Goal: Transaction & Acquisition: Purchase product/service

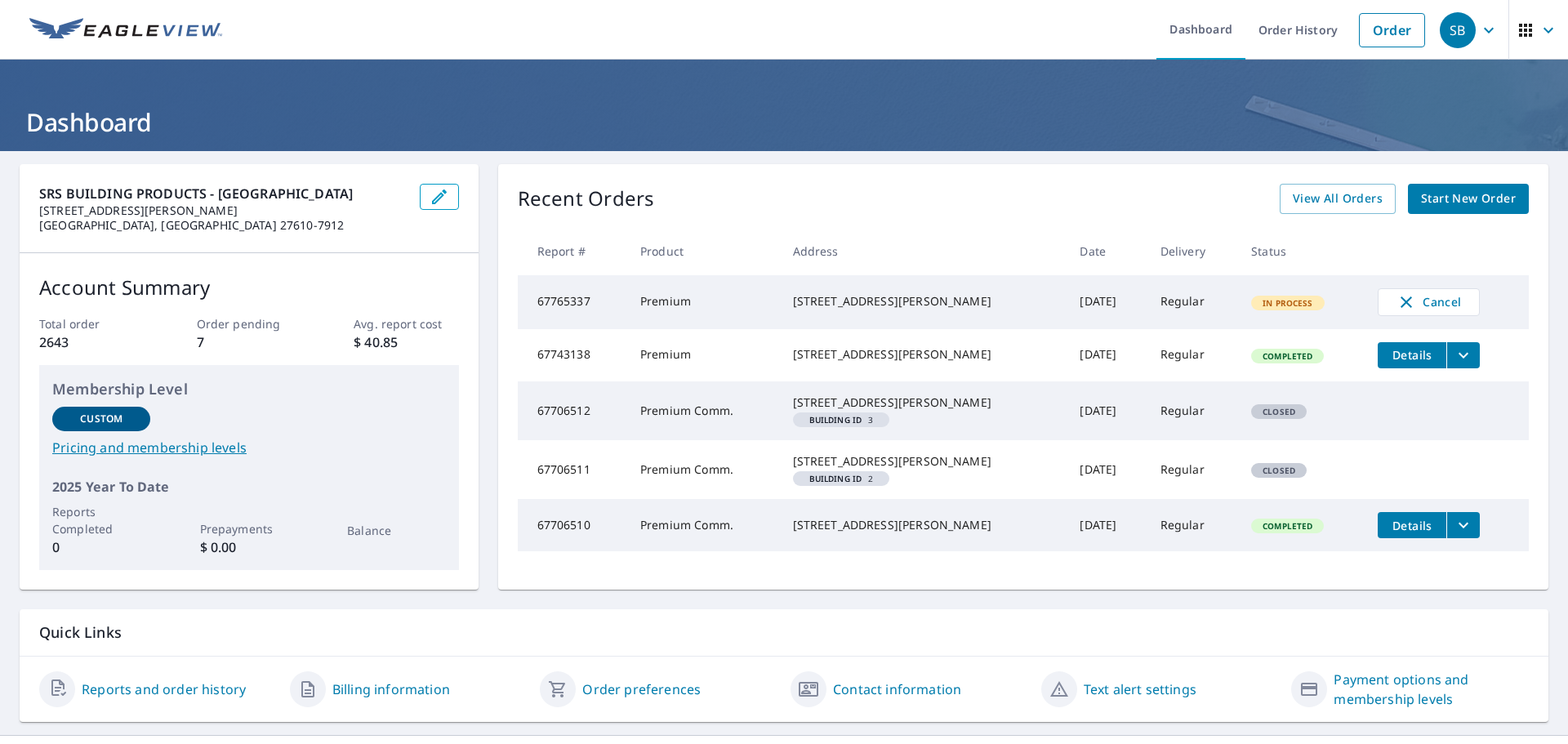
click at [1476, 195] on span "Start New Order" at bounding box center [1468, 198] width 95 height 21
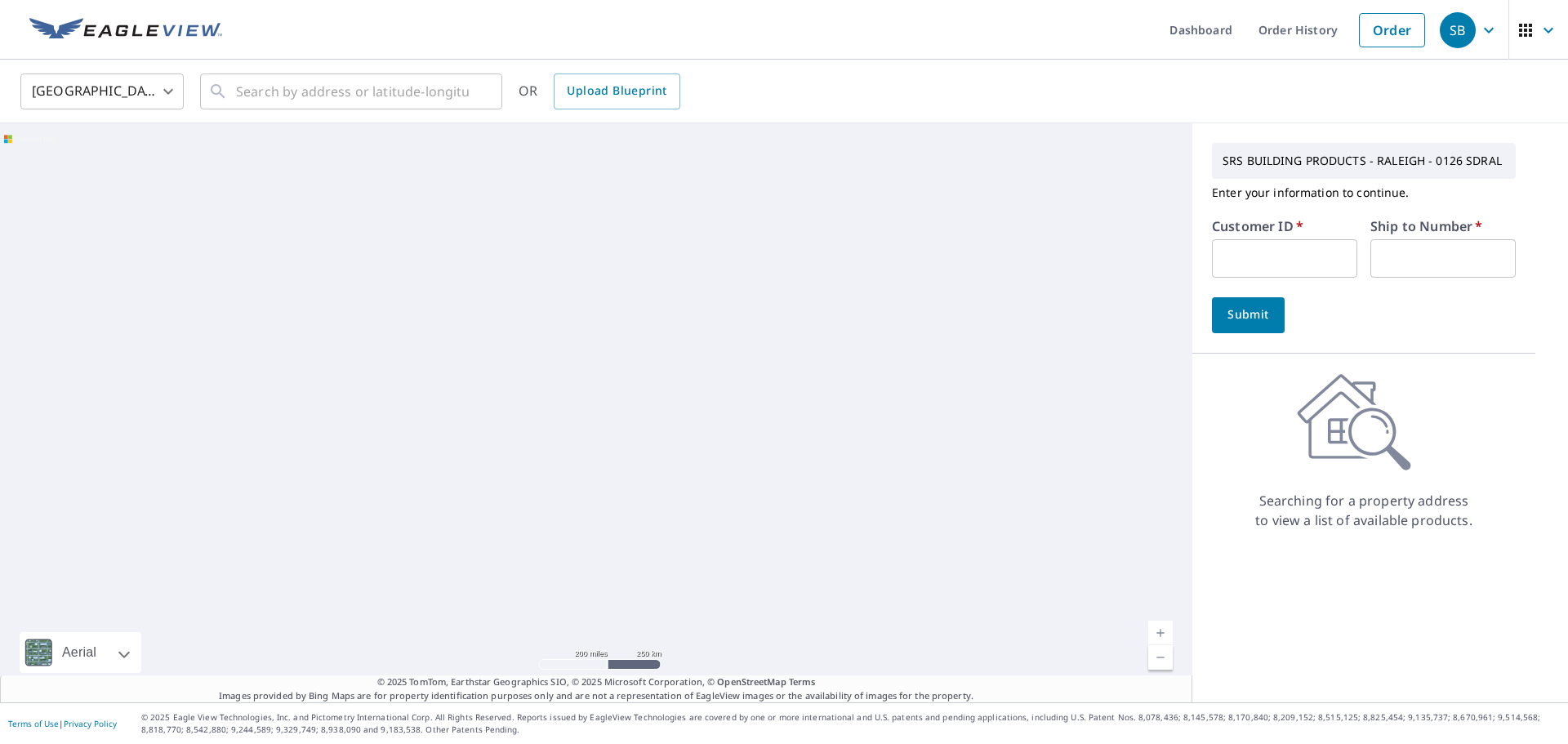
click at [1251, 247] on input "text" at bounding box center [1285, 258] width 145 height 38
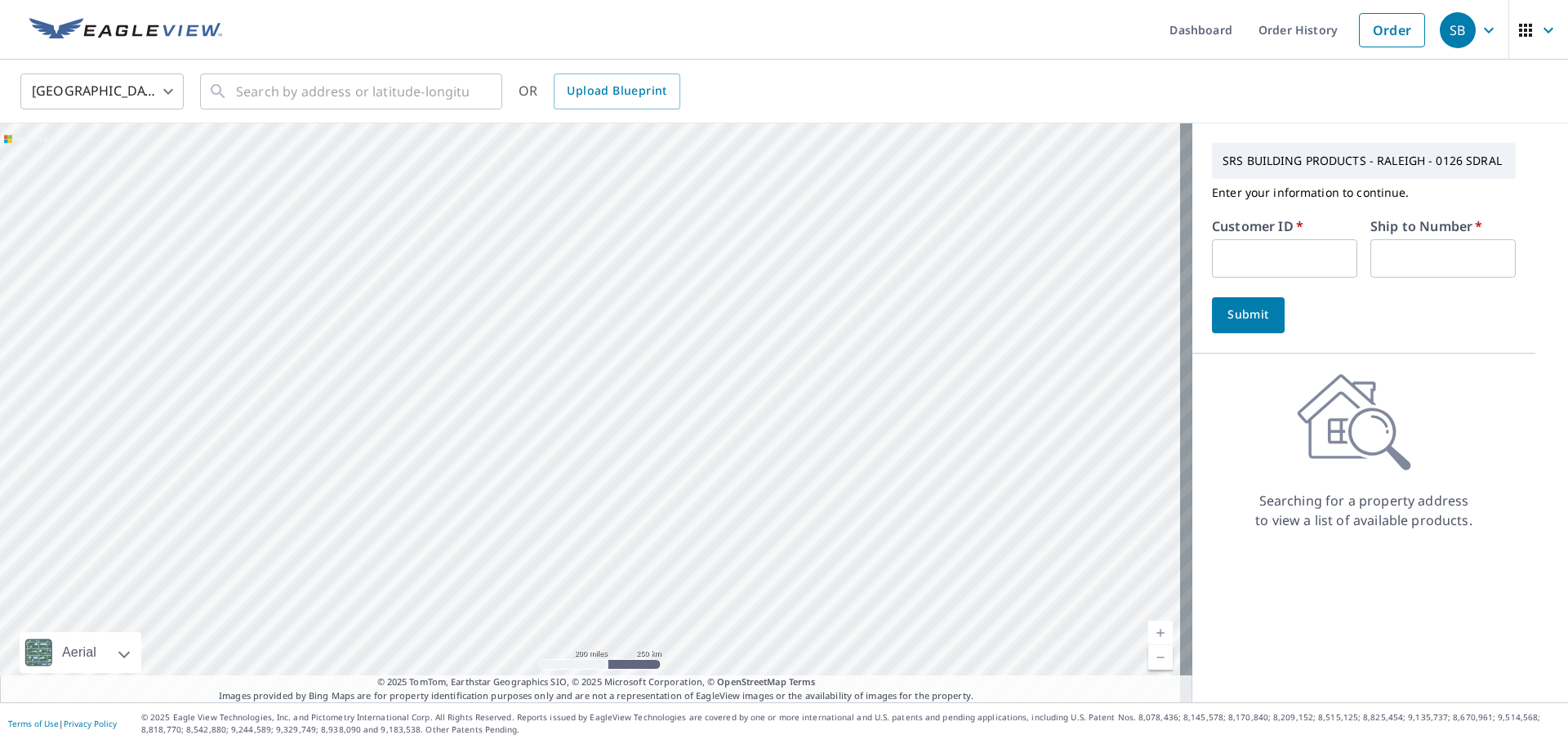
click at [1256, 250] on input "text" at bounding box center [1285, 258] width 145 height 38
paste input "S032245"
type input "S032245"
click at [1446, 259] on input "text" at bounding box center [1443, 258] width 145 height 38
type input "1"
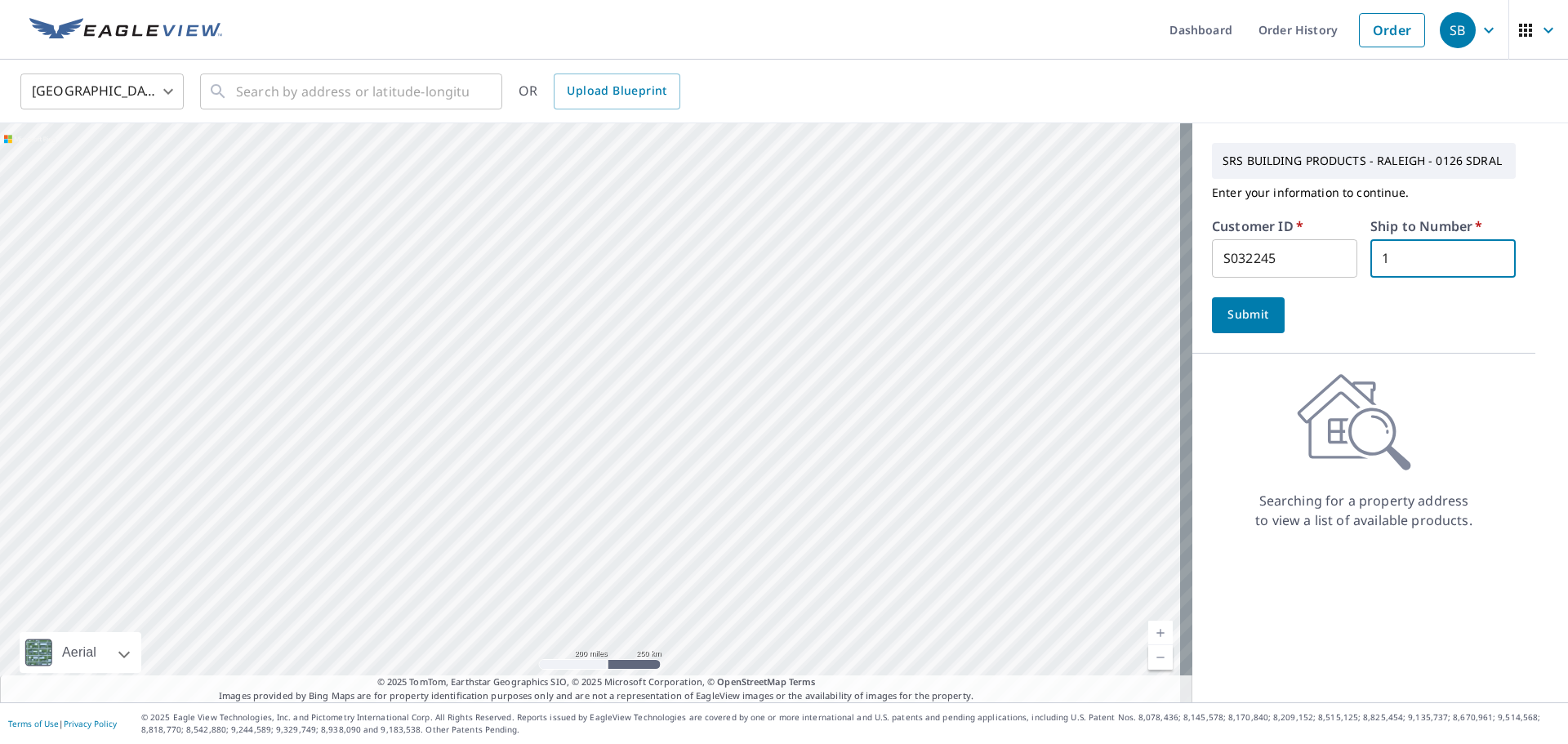
click at [1225, 315] on span "Submit" at bounding box center [1248, 315] width 47 height 21
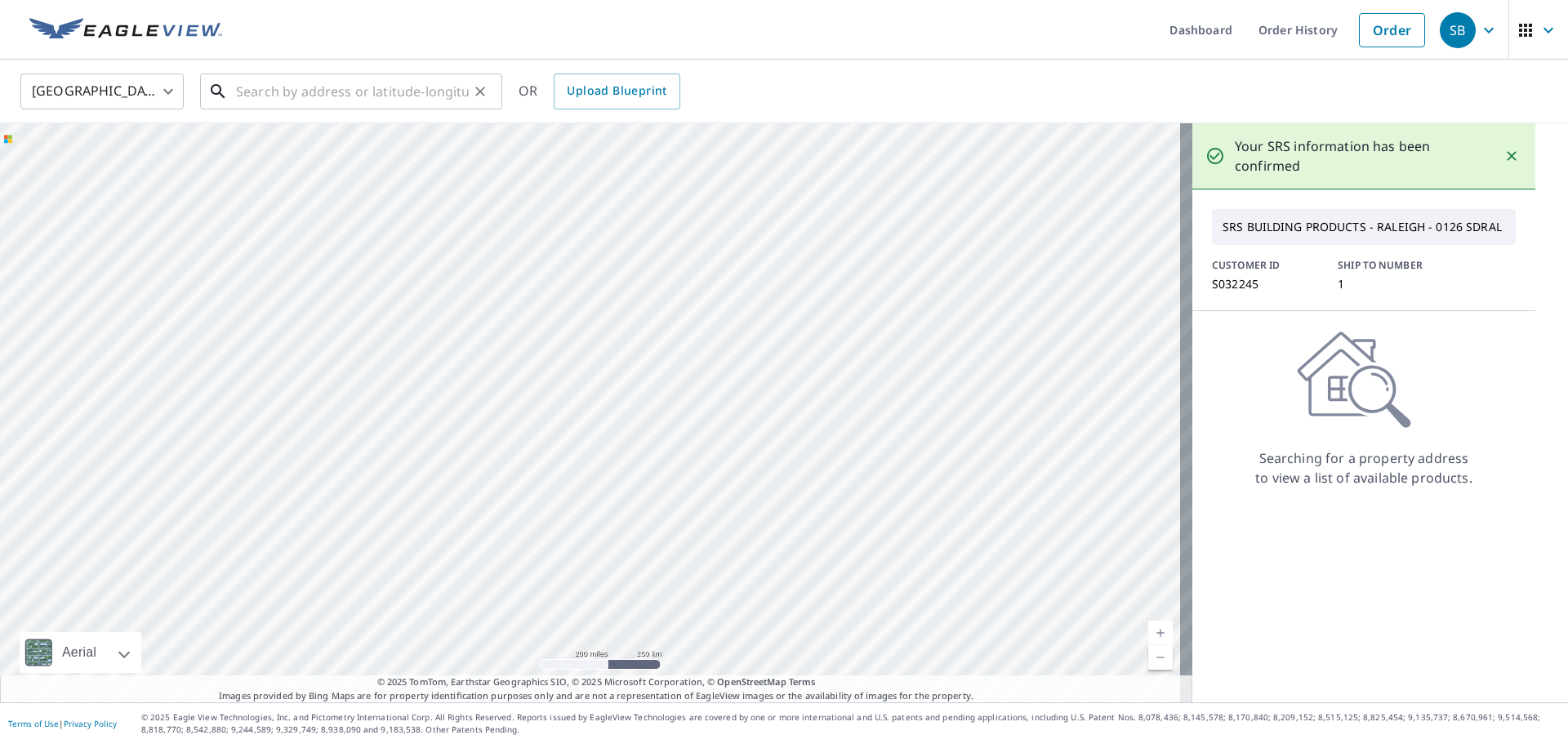
drag, startPoint x: 257, startPoint y: 97, endPoint x: 333, endPoint y: 97, distance: 76.0
click at [257, 96] on input "text" at bounding box center [352, 91] width 232 height 46
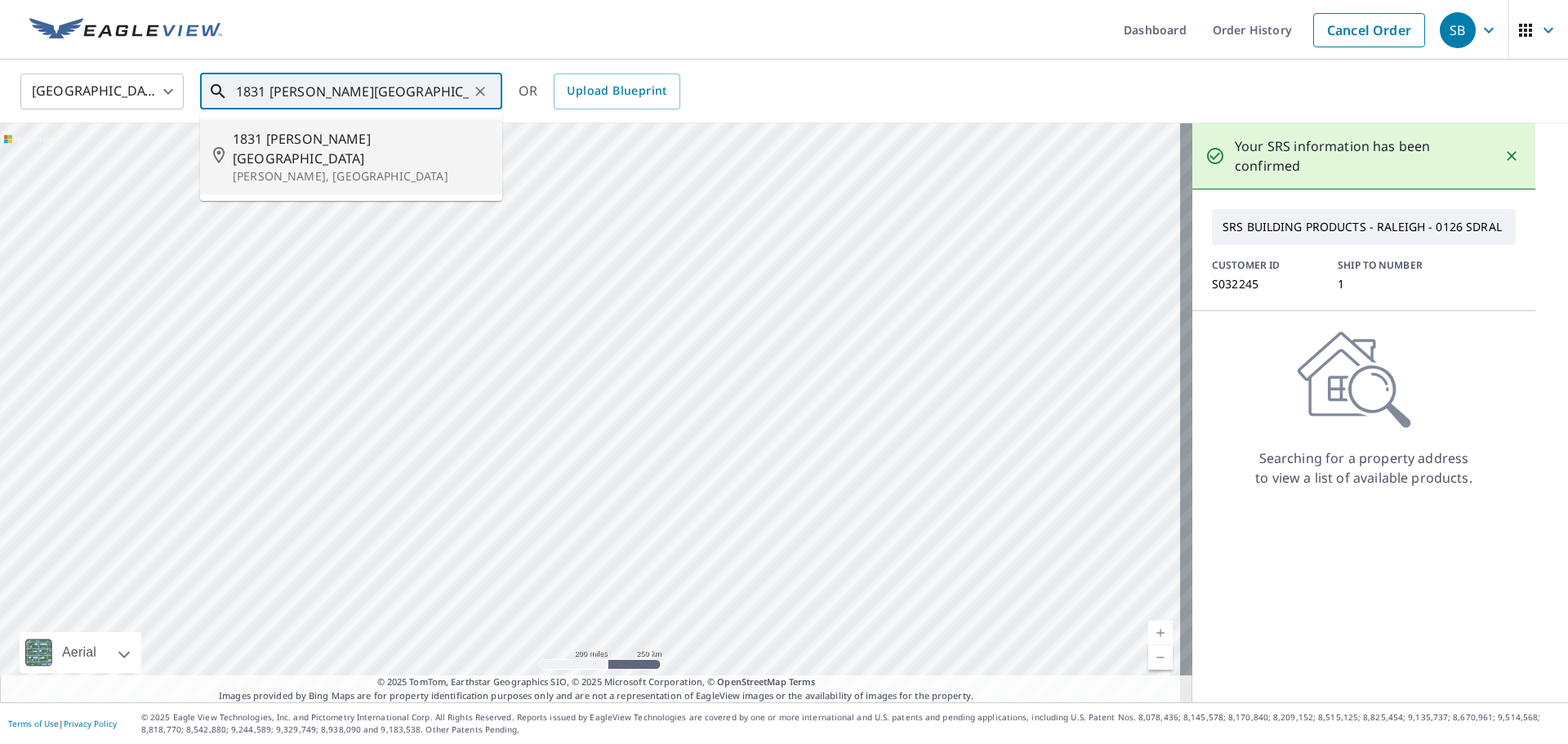
click at [381, 144] on span "1831 [PERSON_NAME][GEOGRAPHIC_DATA]" at bounding box center [361, 148] width 257 height 39
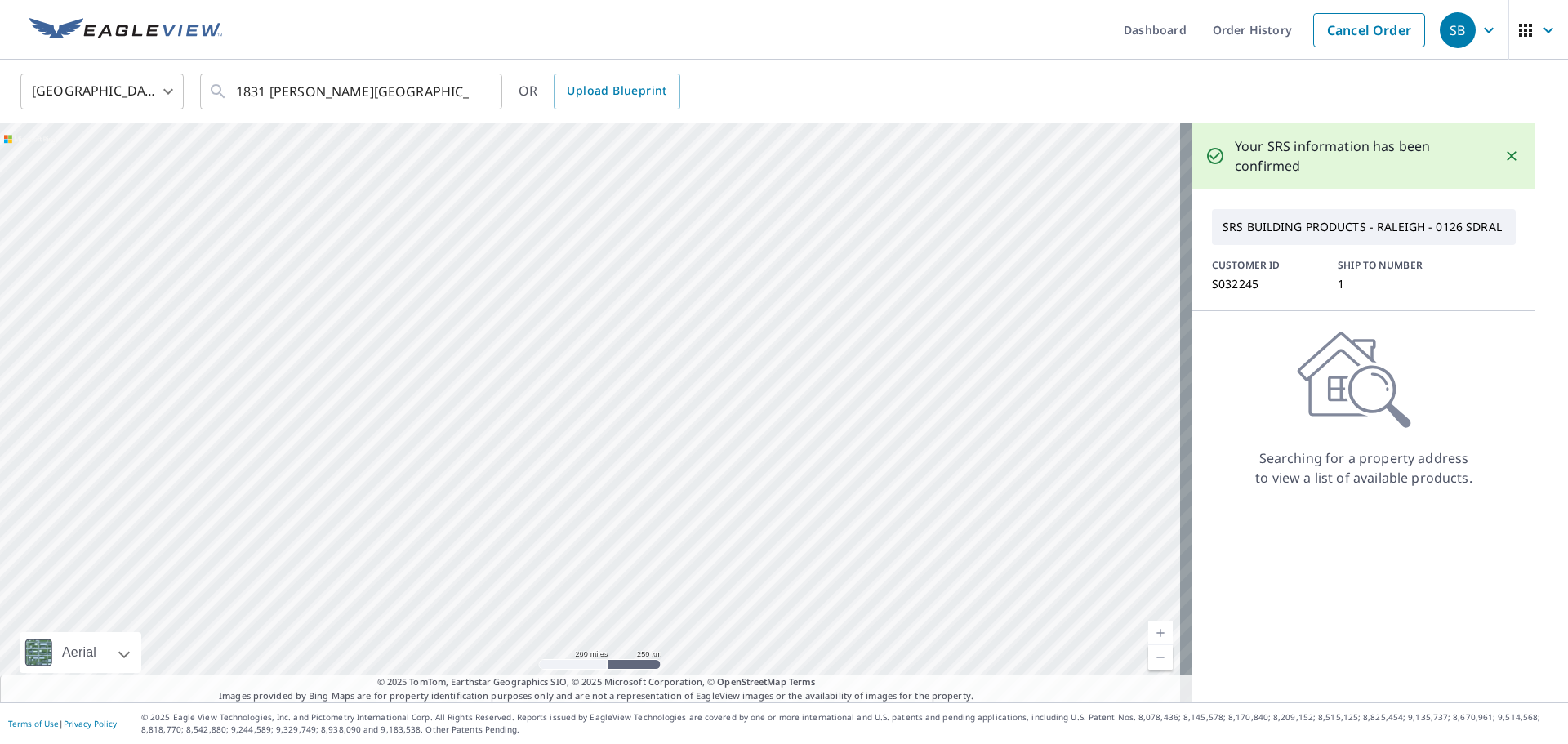
type input "[STREET_ADDRESS][PERSON_NAME][PERSON_NAME]"
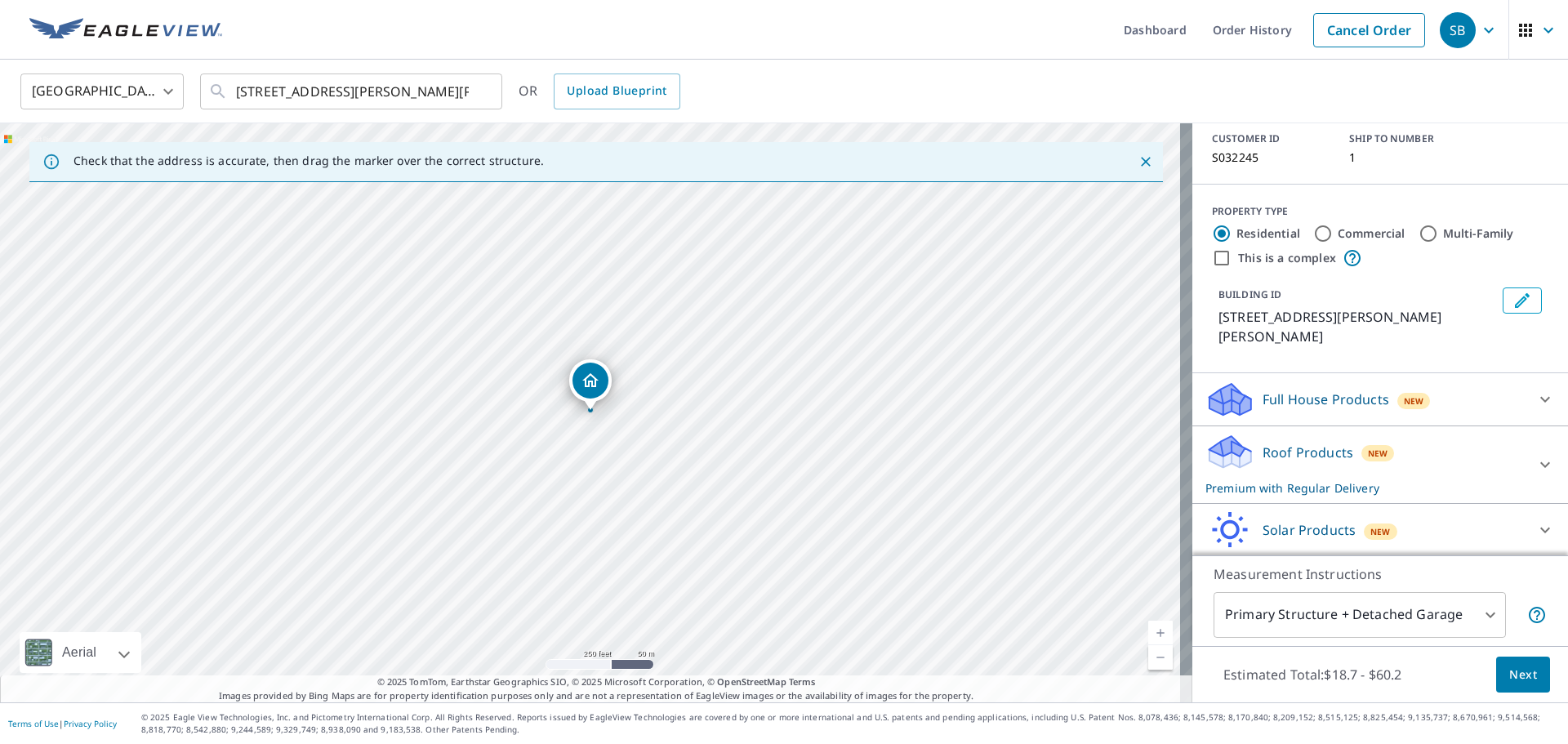
scroll to position [162, 0]
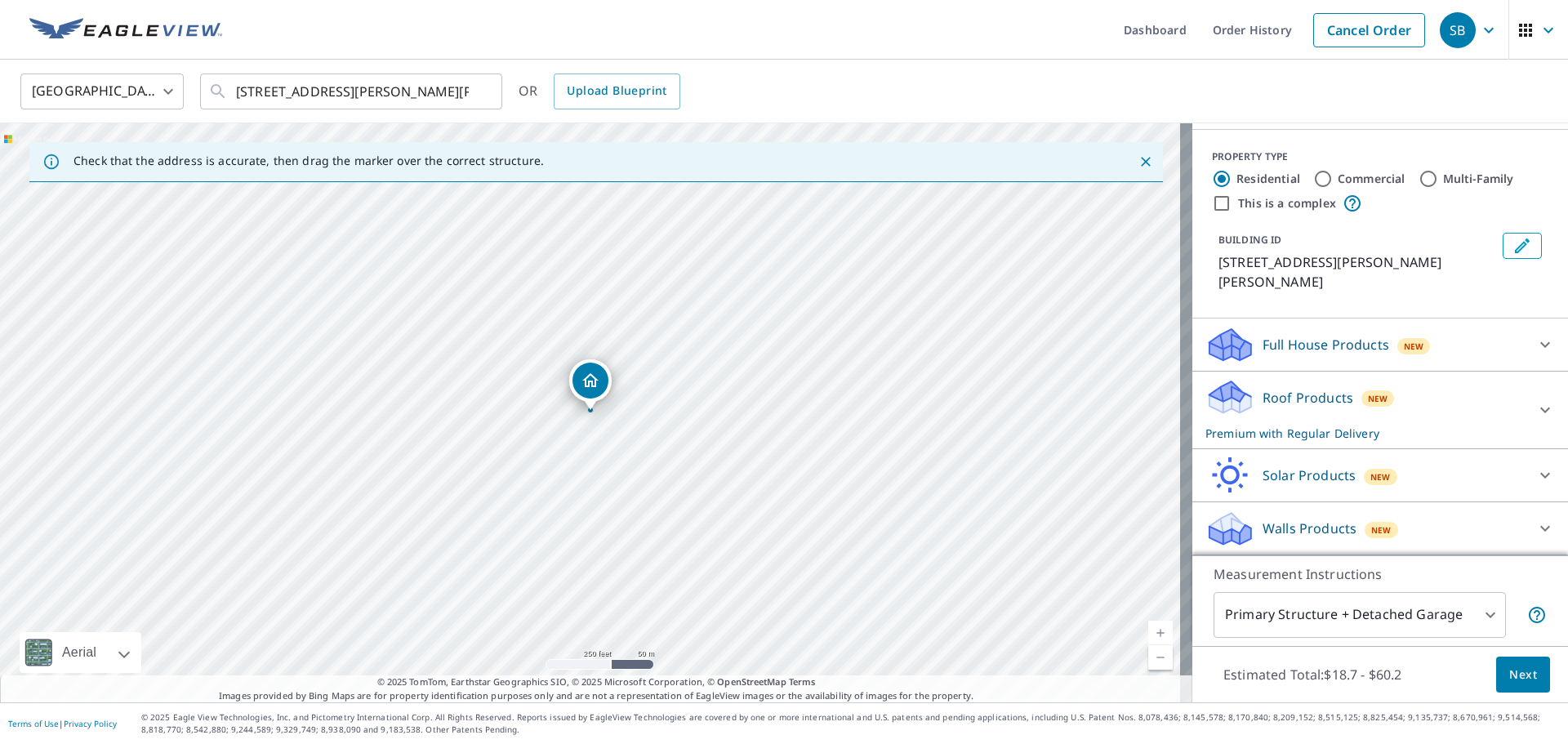
click at [1510, 673] on span "Next" at bounding box center [1522, 675] width 27 height 21
